Goal: Information Seeking & Learning: Learn about a topic

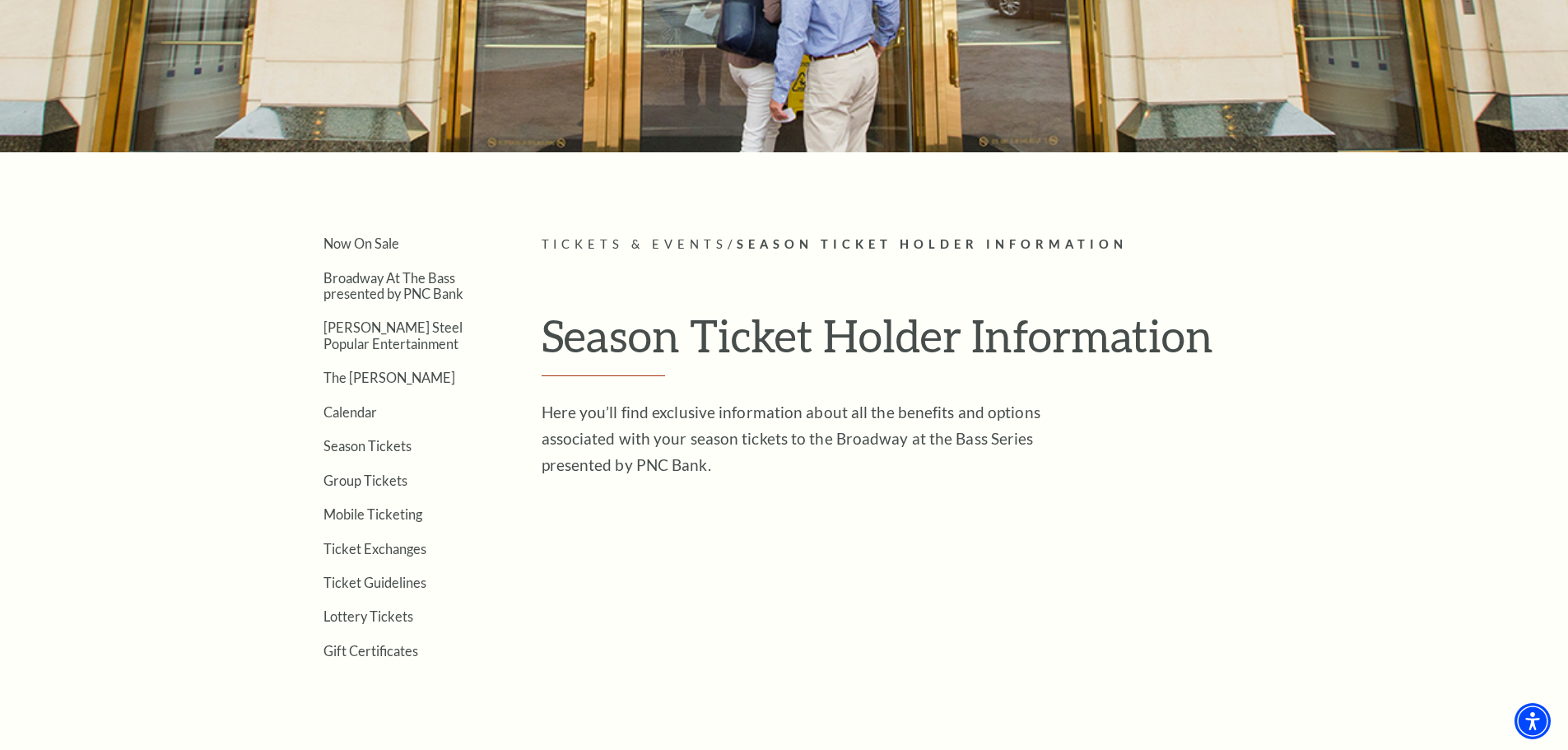
scroll to position [247, 0]
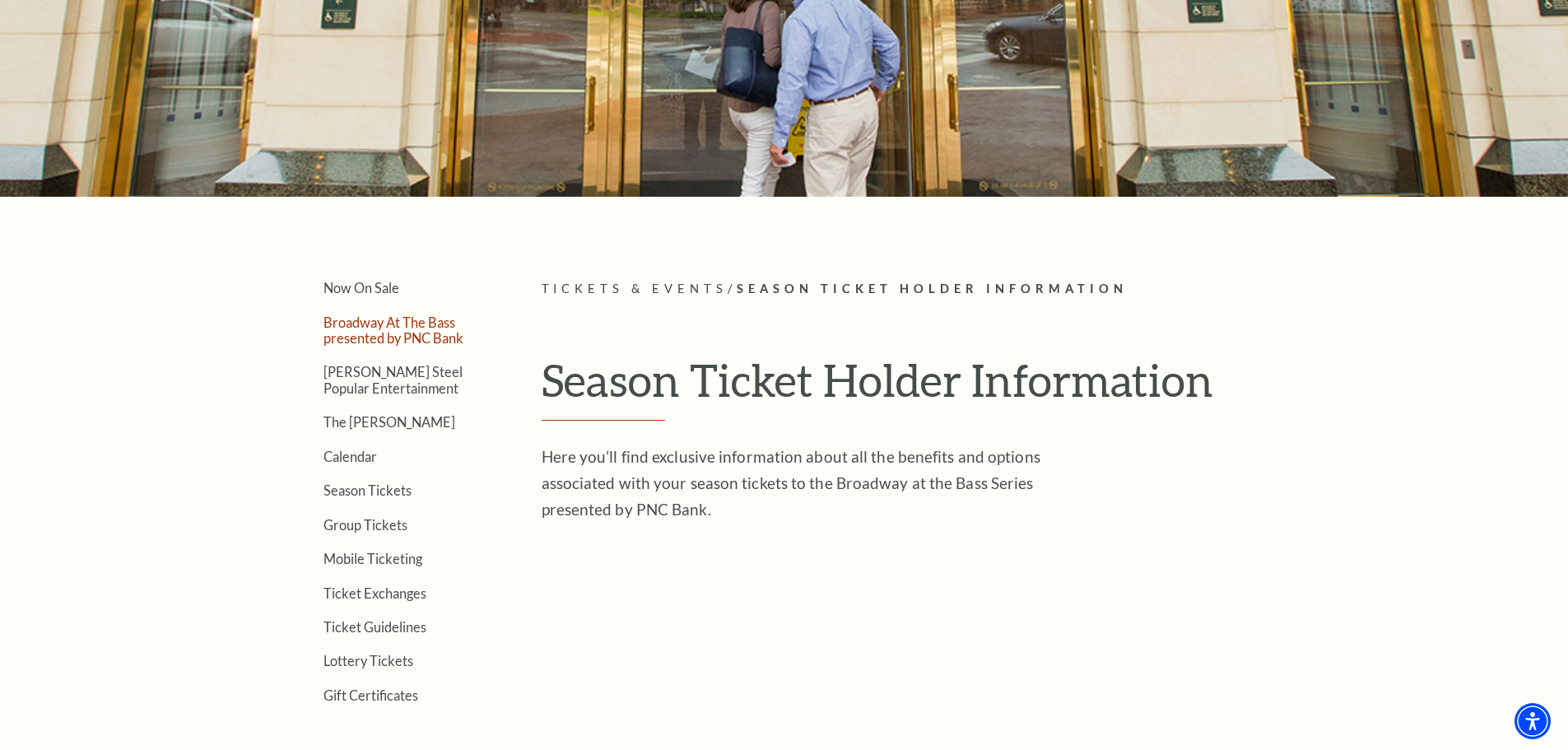
click at [374, 331] on link "Broadway At The Bass presented by PNC Bank" at bounding box center [393, 330] width 140 height 31
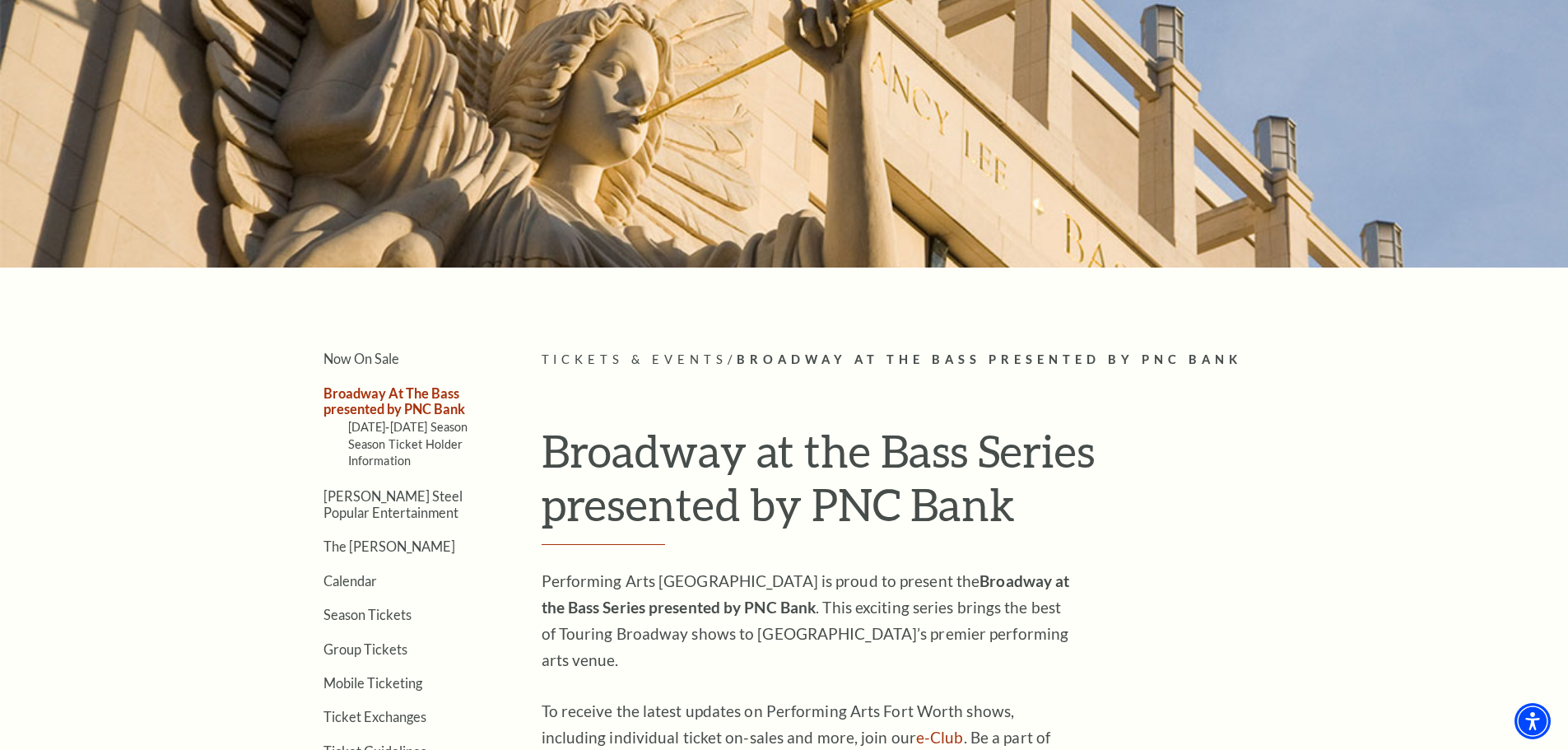
scroll to position [494, 0]
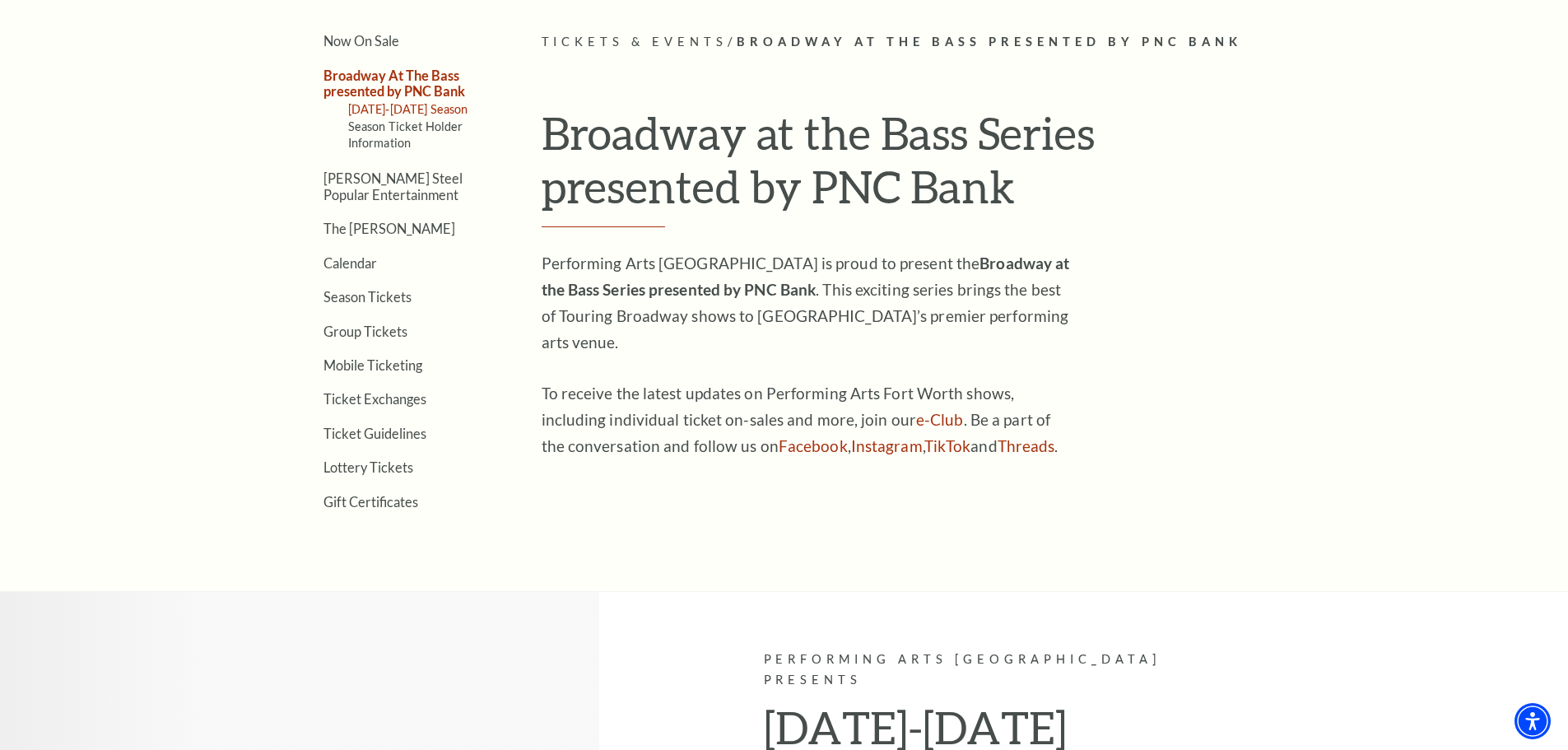
click at [425, 109] on link "2025-2026 Season" at bounding box center [408, 109] width 120 height 14
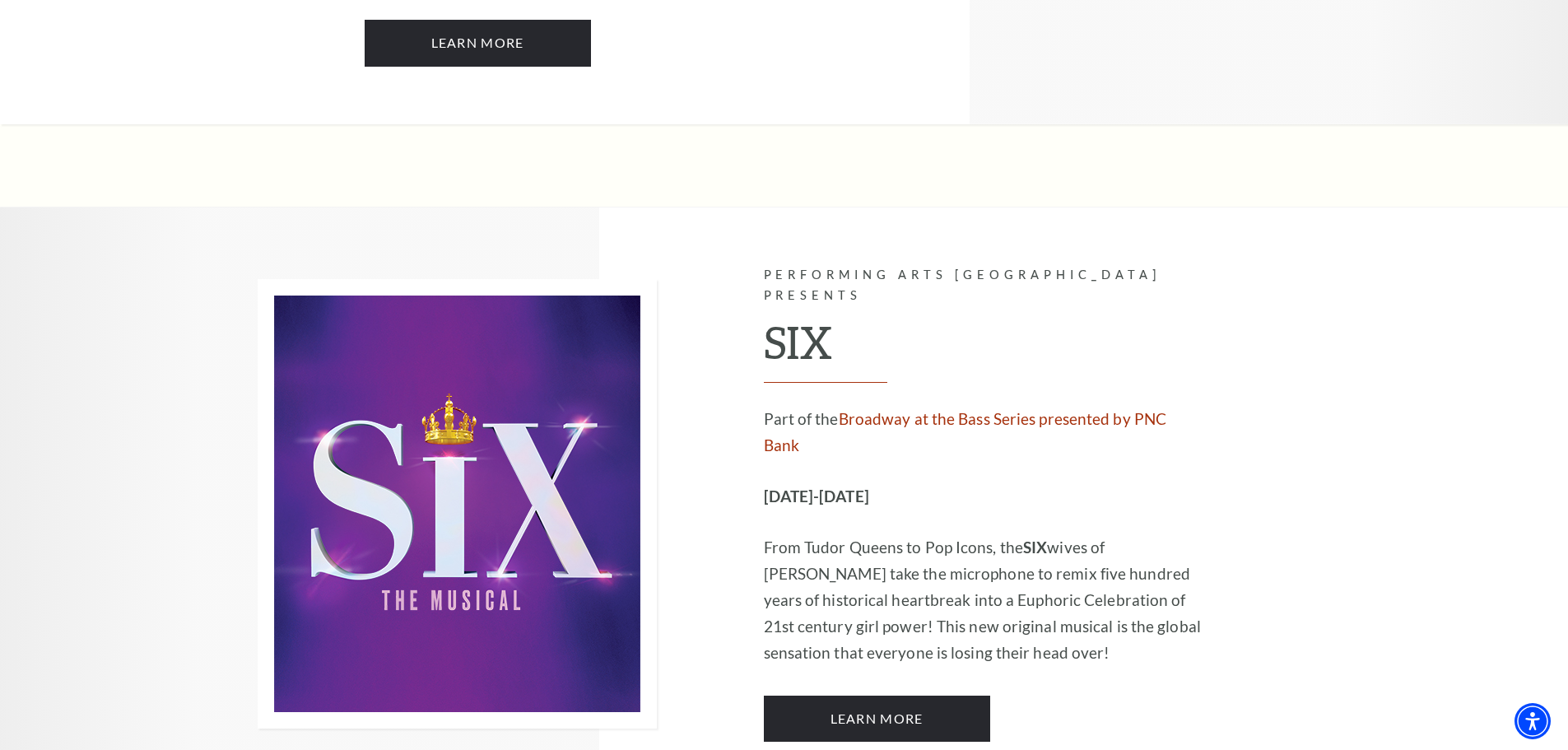
scroll to position [6007, 0]
